Goal: Task Accomplishment & Management: Use online tool/utility

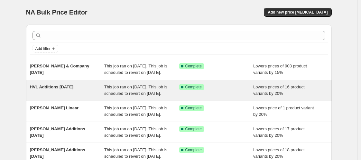
click at [74, 89] on span "HVL Additions [DATE]" at bounding box center [52, 86] width 44 height 5
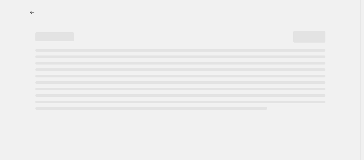
select select "percentage"
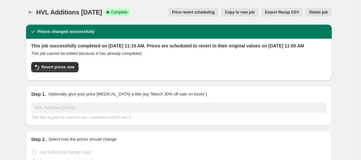
select select "tag"
click at [239, 9] on button "Copy to new job" at bounding box center [240, 12] width 38 height 9
select select "percentage"
select select "tag"
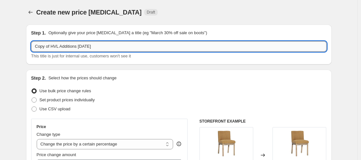
click at [49, 46] on input "Copy of HVL Additions [DATE]" at bounding box center [178, 46] width 295 height 10
click at [52, 46] on input "Copy of HVL Additions [DATE]" at bounding box center [178, 46] width 295 height 10
click at [64, 46] on input "HVL Additions [DATE]" at bounding box center [178, 46] width 295 height 10
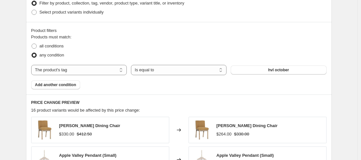
scroll to position [372, 0]
type input "HVL Additions Part [DATE]"
click at [314, 67] on button "hvl october" at bounding box center [279, 69] width 96 height 9
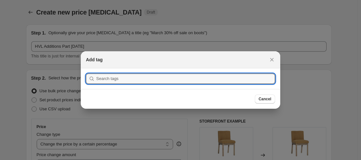
scroll to position [0, 0]
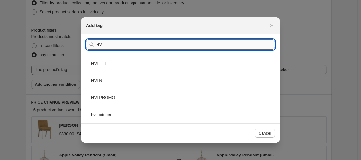
type input "H"
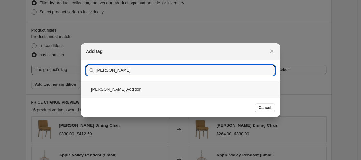
type input "[PERSON_NAME]"
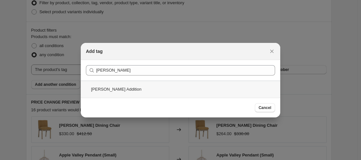
click at [108, 87] on div "[PERSON_NAME] Addition" at bounding box center [181, 88] width 200 height 17
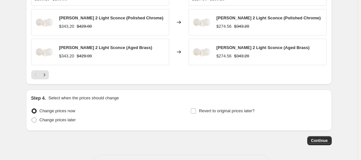
scroll to position [578, 0]
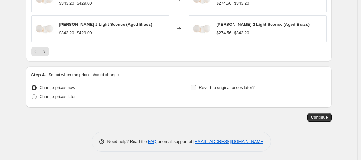
click at [195, 85] on input "Revert to original prices later?" at bounding box center [193, 87] width 5 height 5
checkbox input "true"
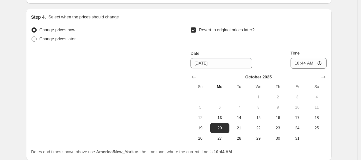
scroll to position [644, 0]
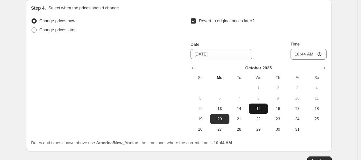
click at [261, 107] on span "15" at bounding box center [258, 108] width 14 height 5
type input "[DATE]"
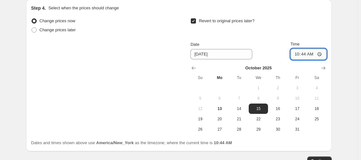
click at [300, 51] on input "10:44" at bounding box center [309, 54] width 36 height 11
type input "11:00"
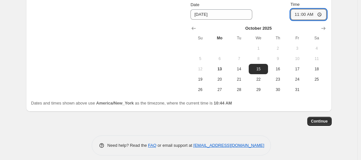
scroll to position [685, 0]
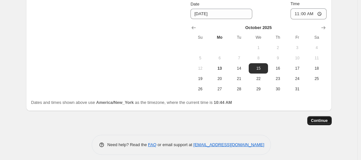
click at [326, 118] on span "Continue" at bounding box center [319, 120] width 17 height 5
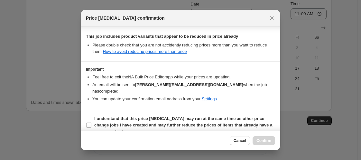
scroll to position [182, 0]
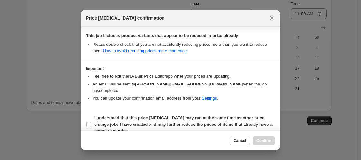
click at [85, 122] on section "I understand that this price [MEDICAL_DATA] may run at the same time as other p…" at bounding box center [181, 124] width 200 height 32
click at [87, 123] on input "I understand that this price [MEDICAL_DATA] may run at the same time as other p…" at bounding box center [88, 124] width 5 height 5
checkbox input "true"
click at [257, 142] on span "Confirm" at bounding box center [263, 140] width 15 height 5
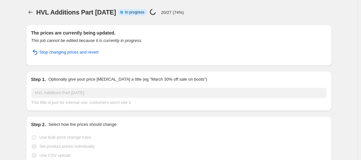
select select "percentage"
select select "tag"
